Goal: Find specific page/section: Find specific page/section

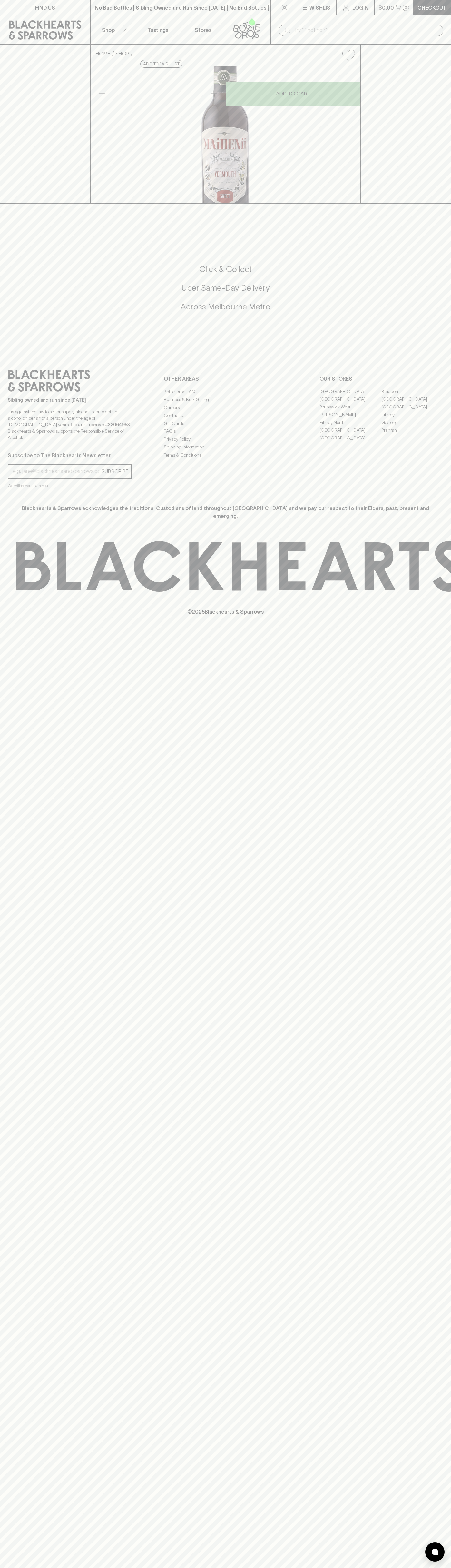
click at [43, 2] on link "FIND US" at bounding box center [45, 7] width 90 height 15
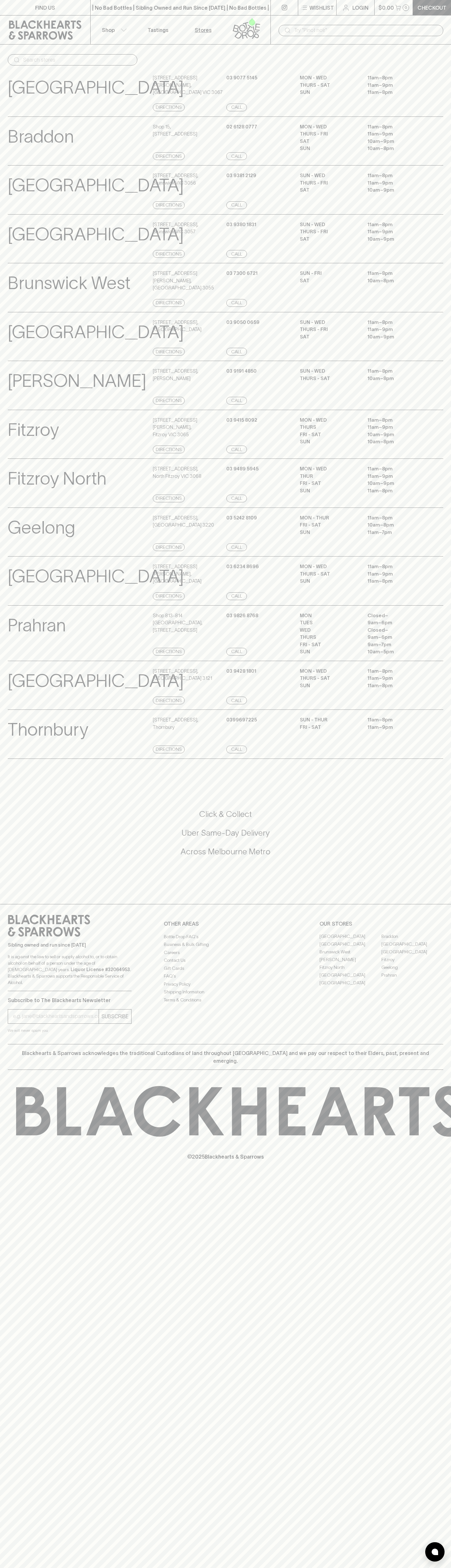
click at [419, 857] on h5 "Across Melbourne Metro" at bounding box center [225, 851] width 435 height 10
click at [41, 1567] on html "FIND US | No Bad Bottles | Sibling Owned and Run Since 2006 | No Bad Bottles | …" at bounding box center [225, 784] width 451 height 1568
click at [30, 986] on p "It is against the law to sell or supply alcohol to, or to obtain alcohol on beh…" at bounding box center [69, 969] width 124 height 32
